Goal: Navigation & Orientation: Find specific page/section

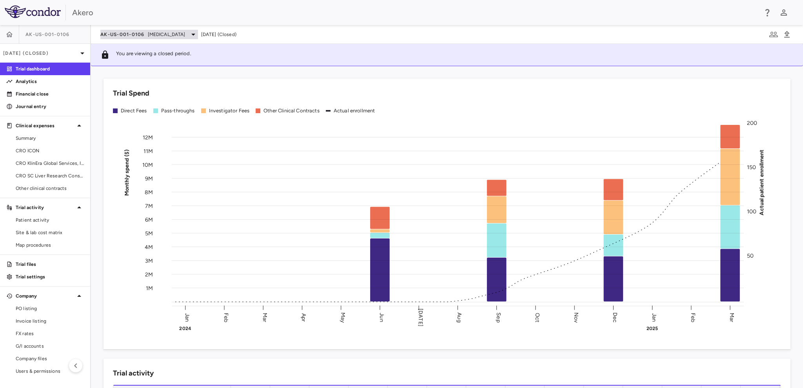
click at [121, 34] on span "AK-US-001-0106" at bounding box center [122, 34] width 44 height 6
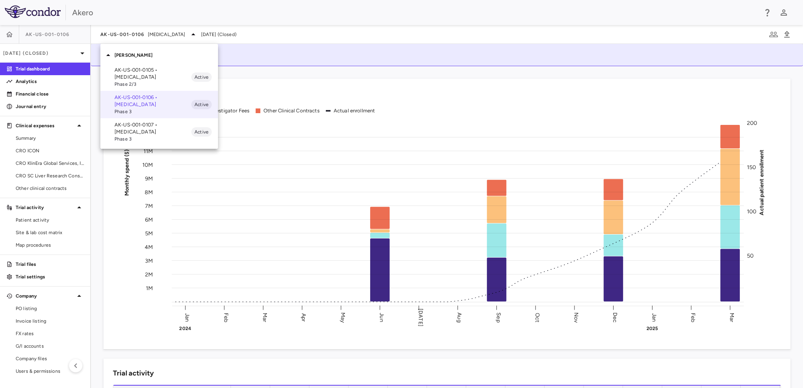
click at [49, 52] on div at bounding box center [401, 194] width 803 height 388
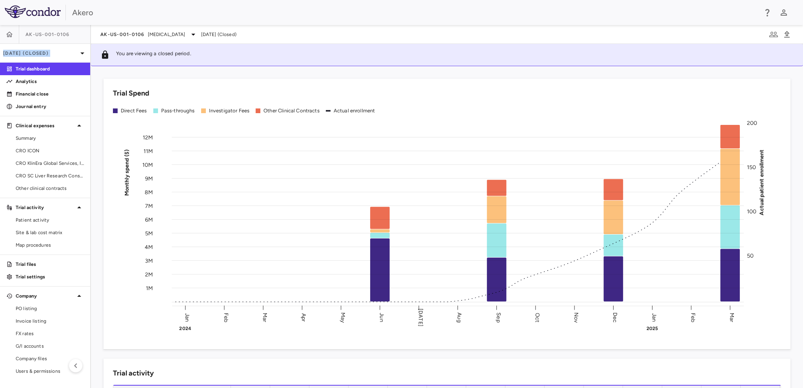
click at [49, 52] on p "[DATE] (Closed)" at bounding box center [40, 53] width 74 height 7
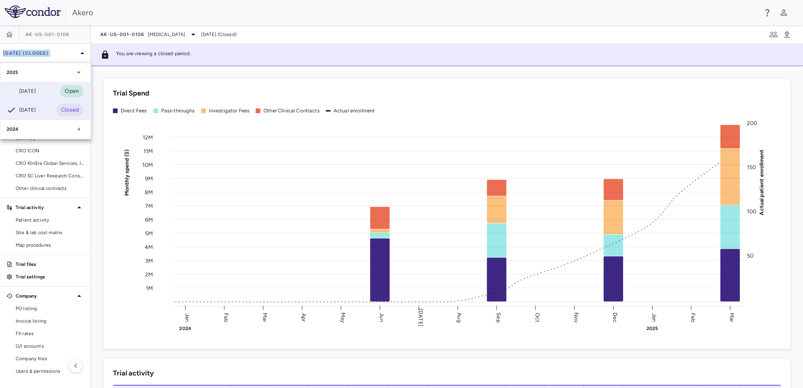
click at [36, 89] on div "[DATE]" at bounding box center [21, 91] width 29 height 9
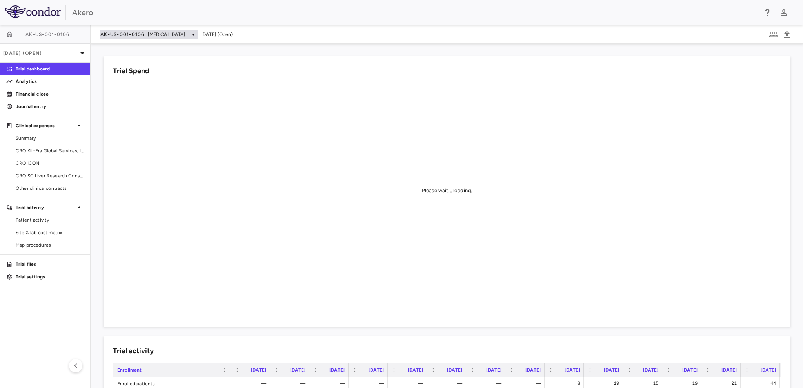
click at [129, 37] on span "AK-US-001-0106" at bounding box center [122, 34] width 44 height 6
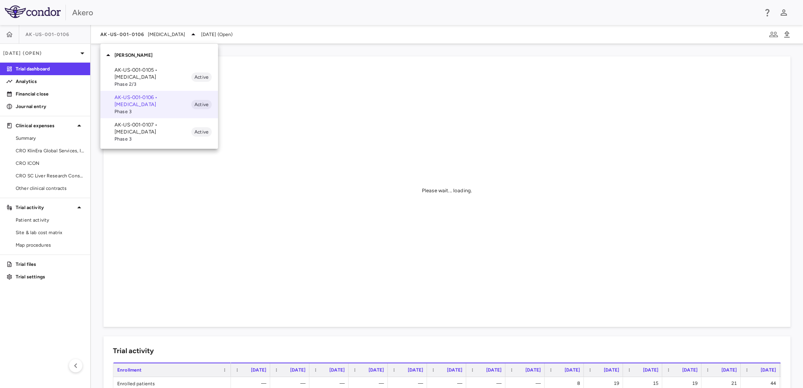
click at [135, 72] on p "AK-US-001-0105 • [MEDICAL_DATA]" at bounding box center [152, 74] width 77 height 14
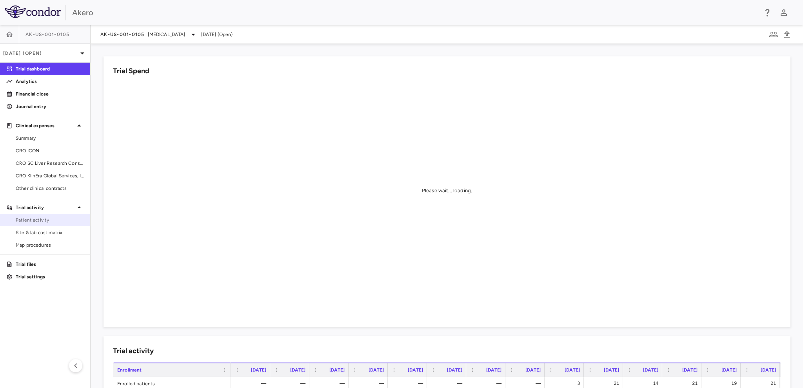
click at [54, 223] on span "Patient activity" at bounding box center [50, 220] width 68 height 7
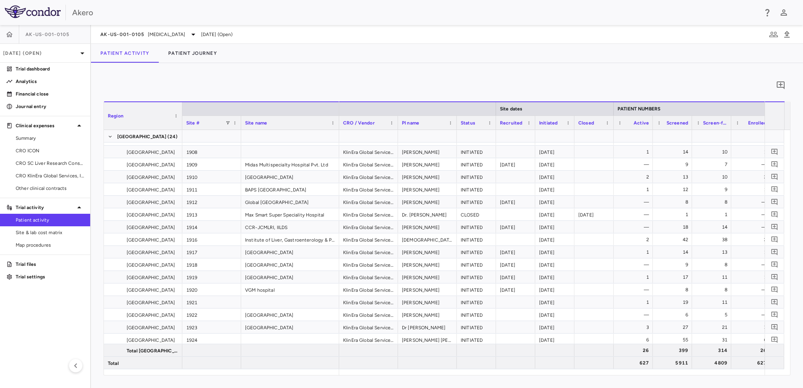
scroll to position [0, 112]
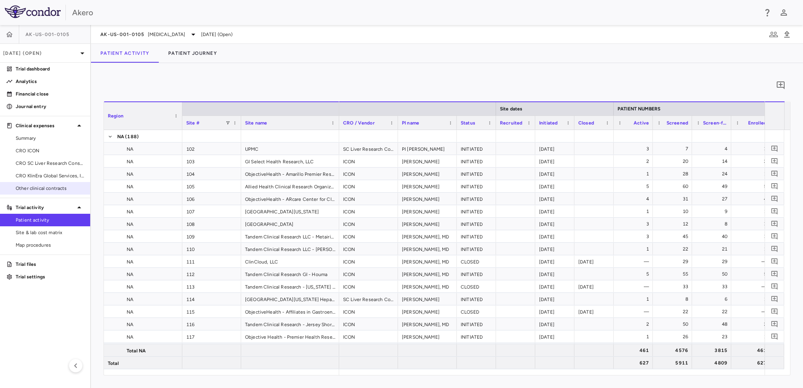
click at [51, 191] on span "Other clinical contracts" at bounding box center [50, 188] width 68 height 7
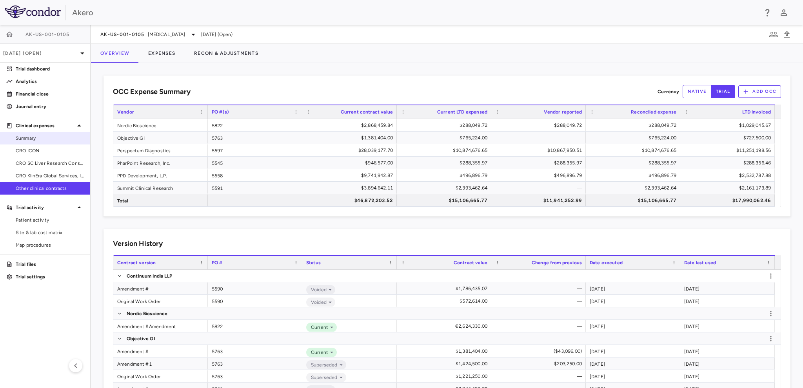
click at [27, 141] on span "Summary" at bounding box center [50, 138] width 68 height 7
